Goal: Navigation & Orientation: Find specific page/section

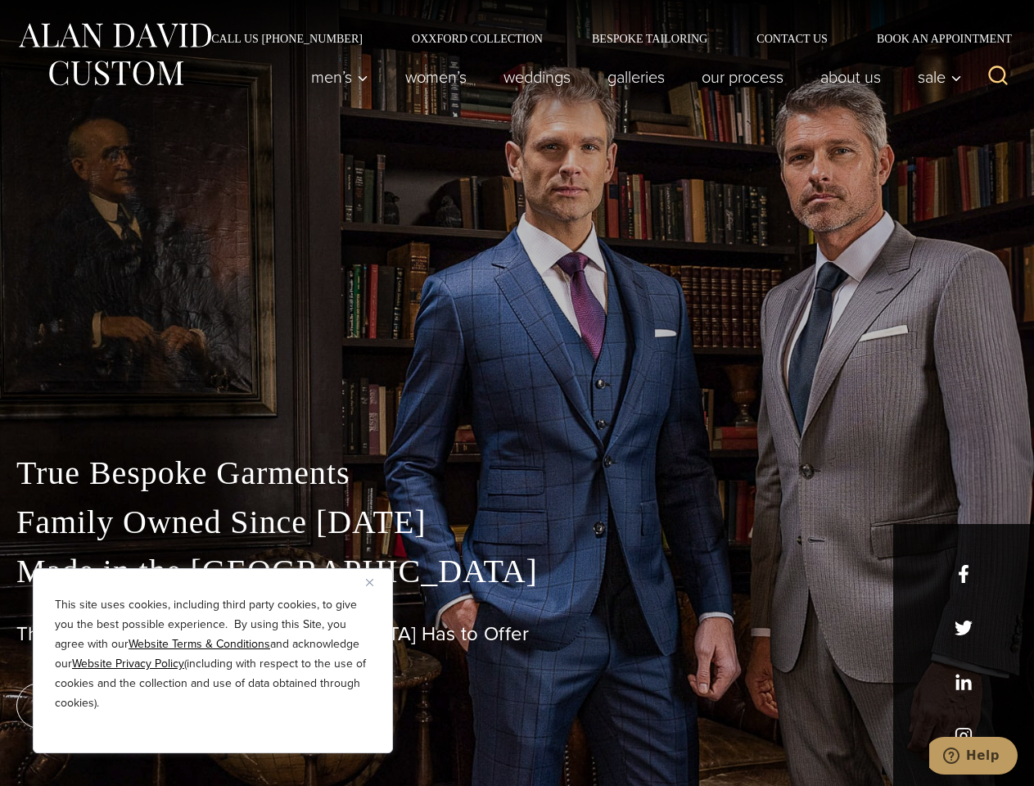
click at [517, 393] on div "True Bespoke Garments Family Owned Since [DATE] Made in [GEOGRAPHIC_DATA] The B…" at bounding box center [517, 576] width 1034 height 419
click at [376, 582] on button "Close" at bounding box center [376, 583] width 20 height 20
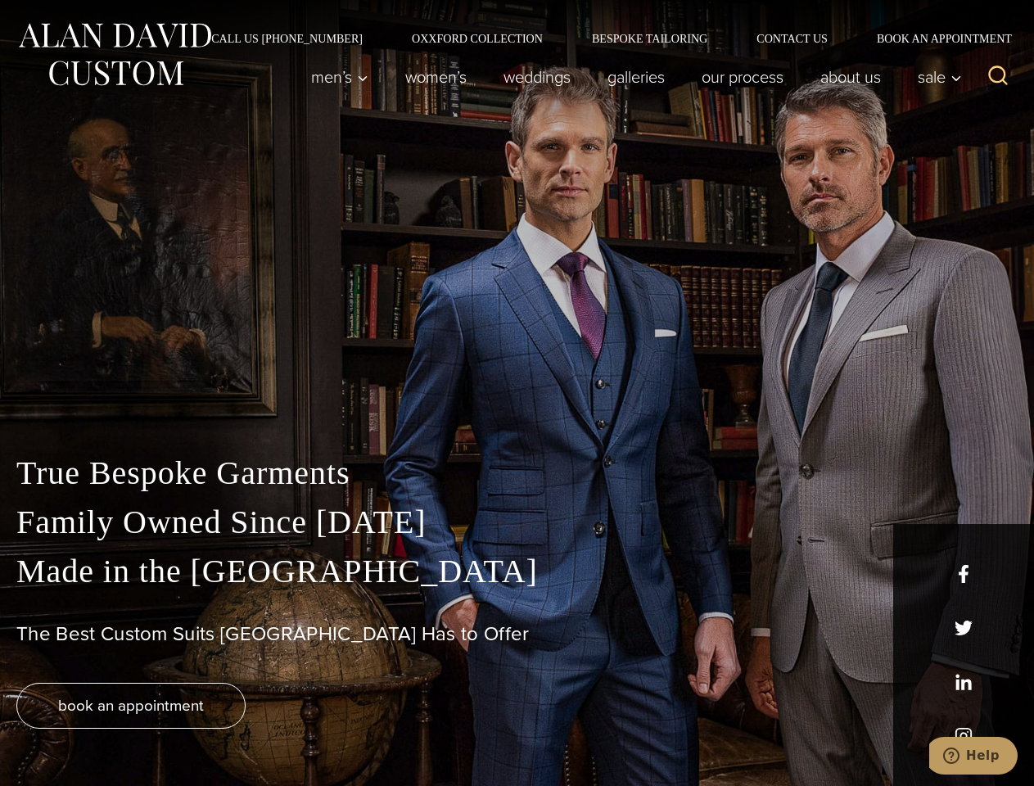
click at [213, 731] on div "True Bespoke Garments Family Owned Since [DATE] Made in [GEOGRAPHIC_DATA] The B…" at bounding box center [517, 617] width 1034 height 337
click at [998, 77] on icon "Search" at bounding box center [999, 76] width 24 height 24
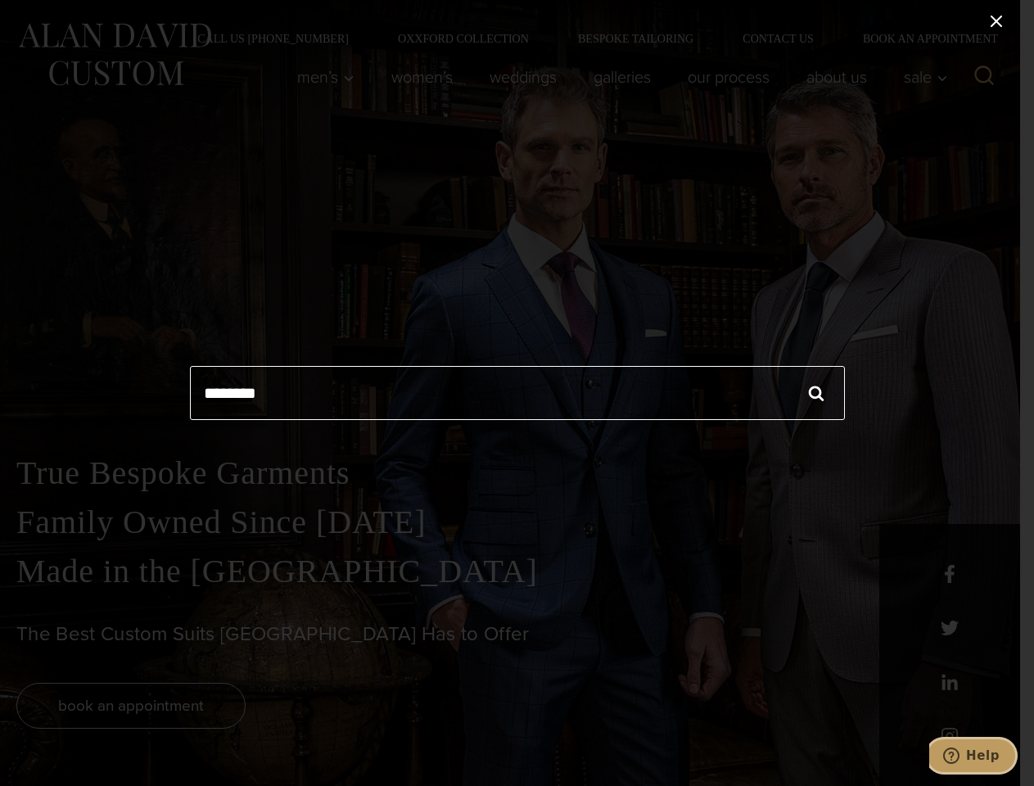
click at [960, 756] on icon "Help" at bounding box center [952, 756] width 16 height 16
